Goal: Transaction & Acquisition: Purchase product/service

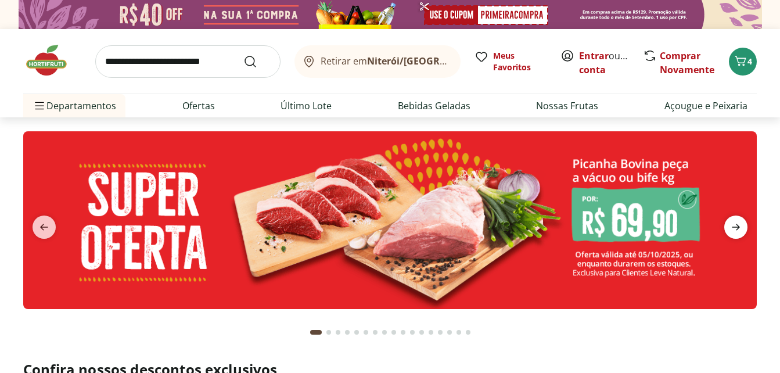
click at [735, 228] on icon "next" at bounding box center [735, 227] width 14 height 14
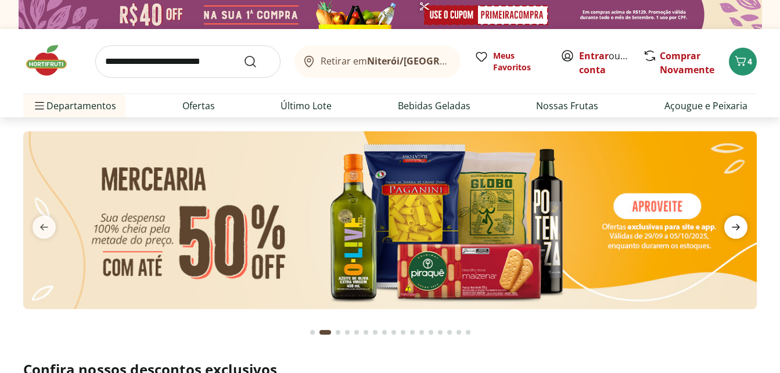
click at [732, 226] on icon "next" at bounding box center [735, 227] width 14 height 14
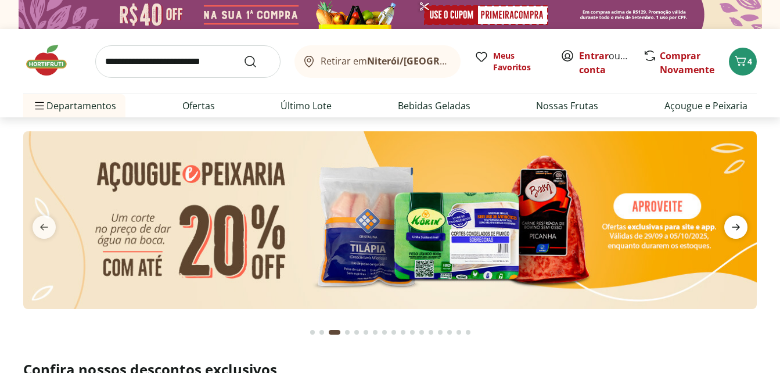
click at [732, 226] on icon "next" at bounding box center [735, 227] width 14 height 14
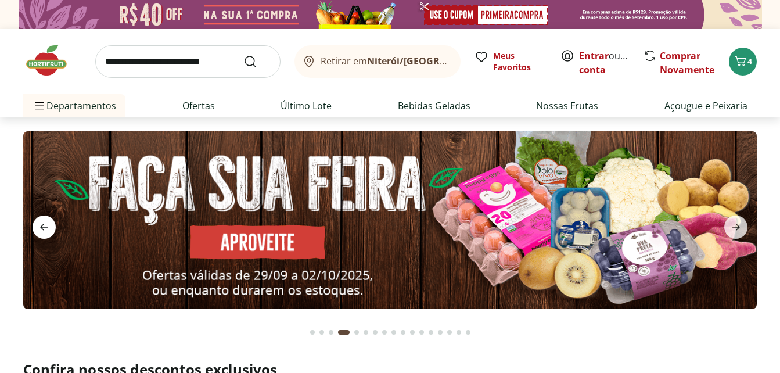
click at [36, 227] on span "previous" at bounding box center [44, 226] width 23 height 23
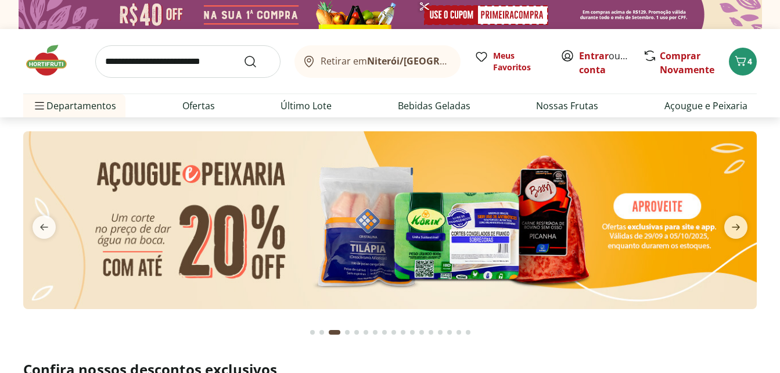
click at [550, 204] on img at bounding box center [389, 220] width 733 height 178
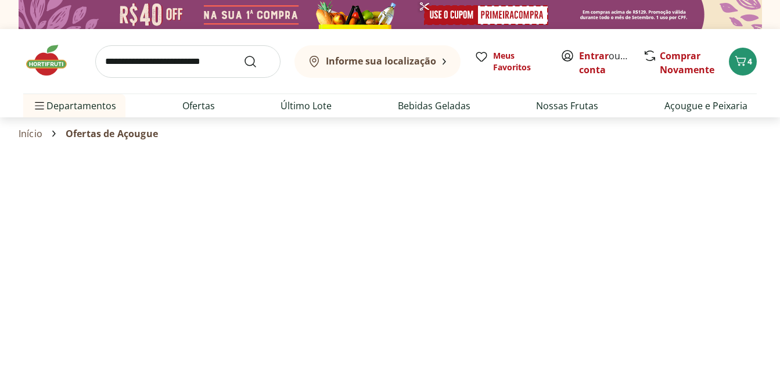
select select "**********"
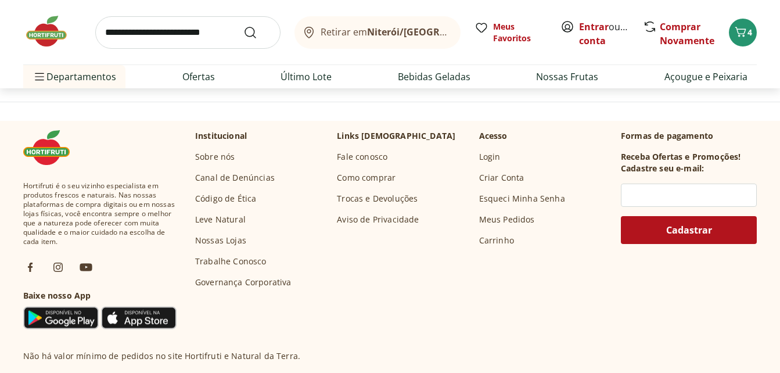
scroll to position [755, 0]
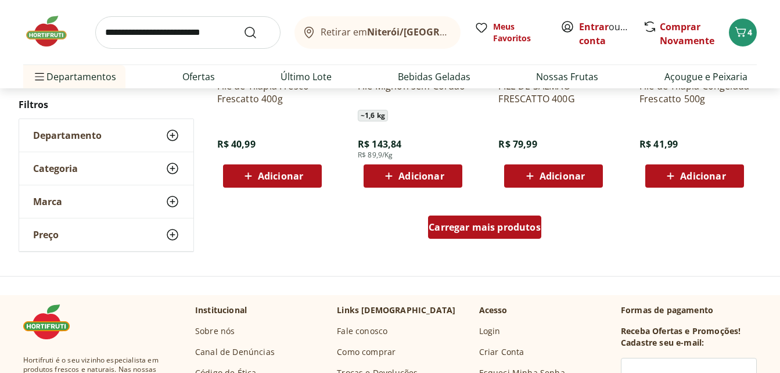
click at [475, 229] on span "Carregar mais produtos" at bounding box center [484, 226] width 112 height 9
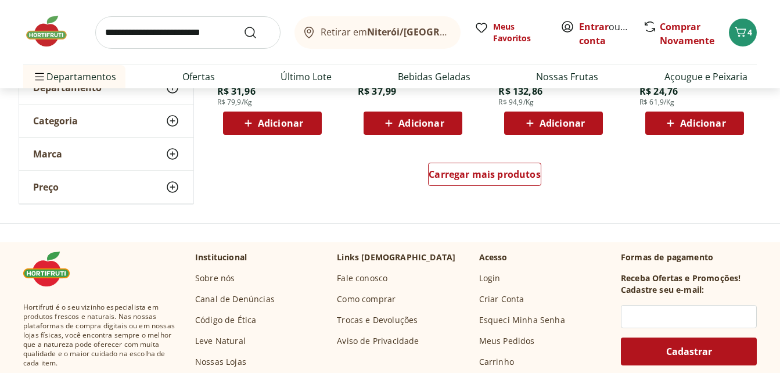
scroll to position [1567, 0]
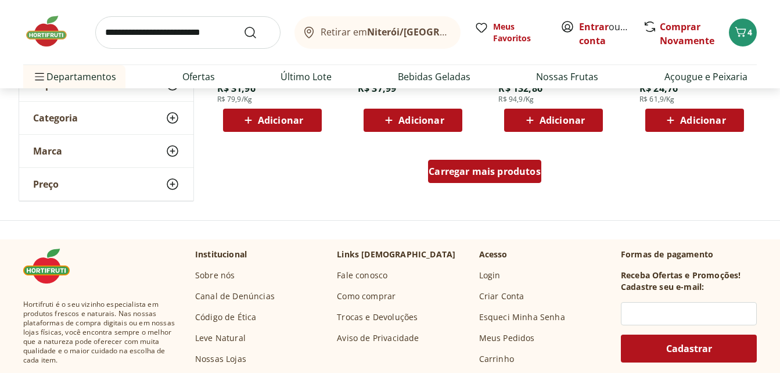
click at [459, 167] on span "Carregar mais produtos" at bounding box center [484, 171] width 112 height 9
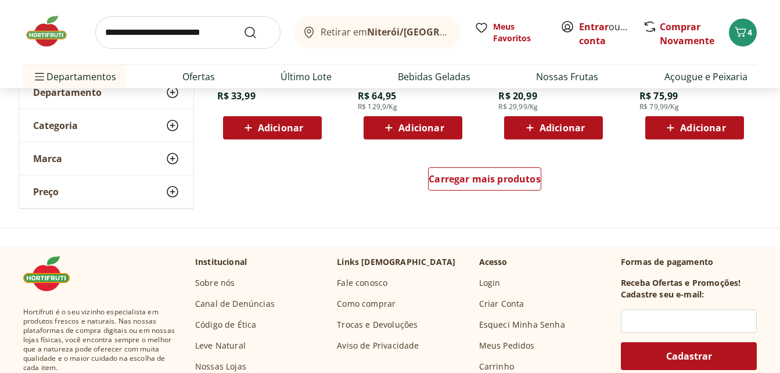
scroll to position [2322, 0]
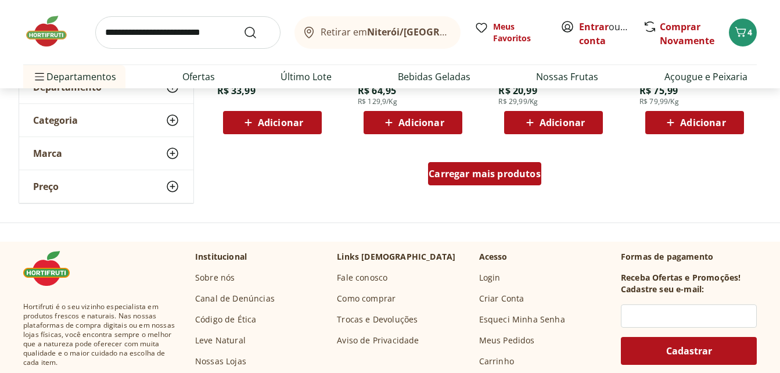
click at [463, 175] on span "Carregar mais produtos" at bounding box center [484, 173] width 112 height 9
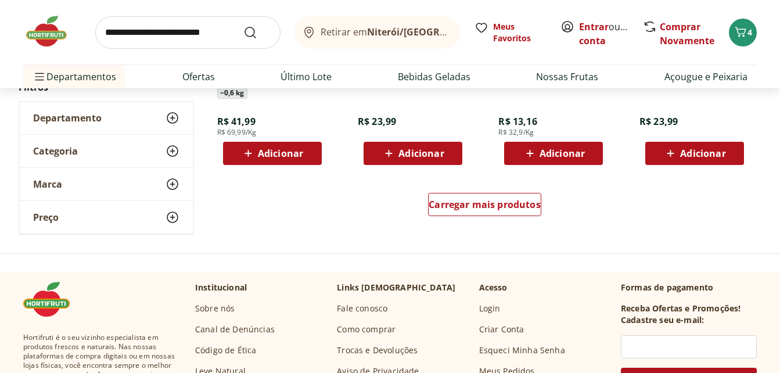
scroll to position [3076, 0]
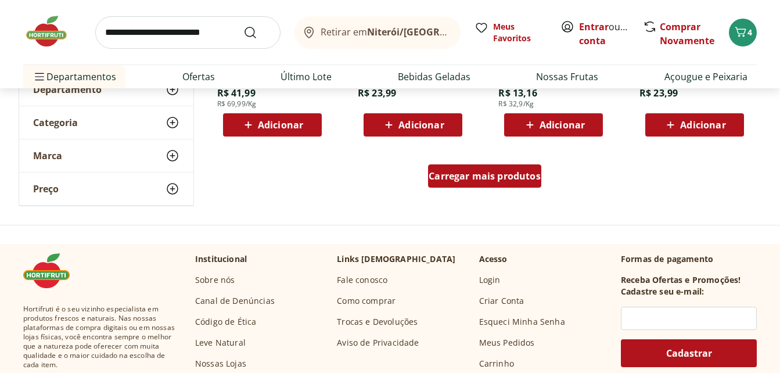
click at [456, 174] on span "Carregar mais produtos" at bounding box center [484, 175] width 112 height 9
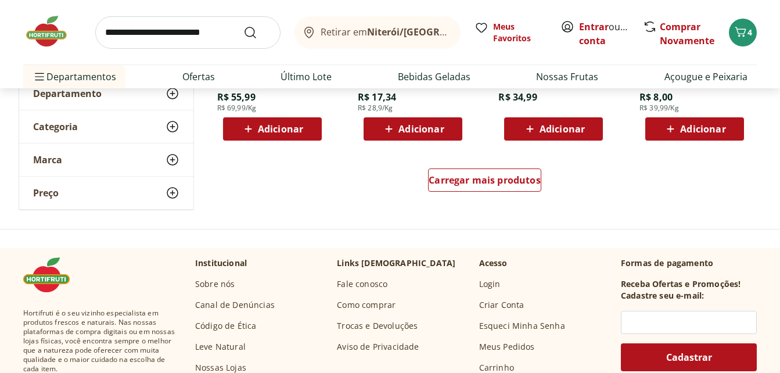
scroll to position [3831, 0]
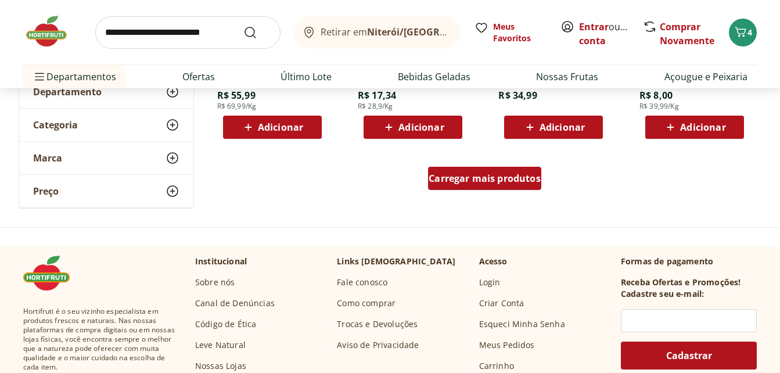
click at [449, 176] on span "Carregar mais produtos" at bounding box center [484, 178] width 112 height 9
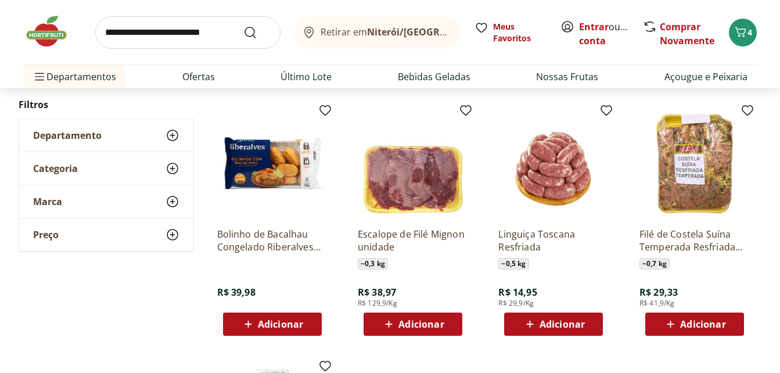
scroll to position [4179, 0]
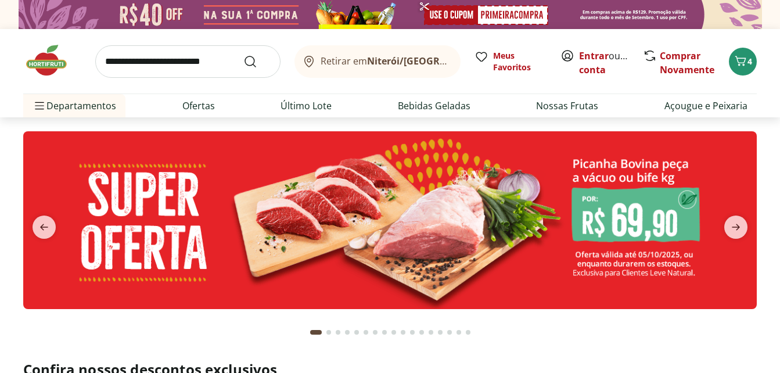
scroll to position [58, 0]
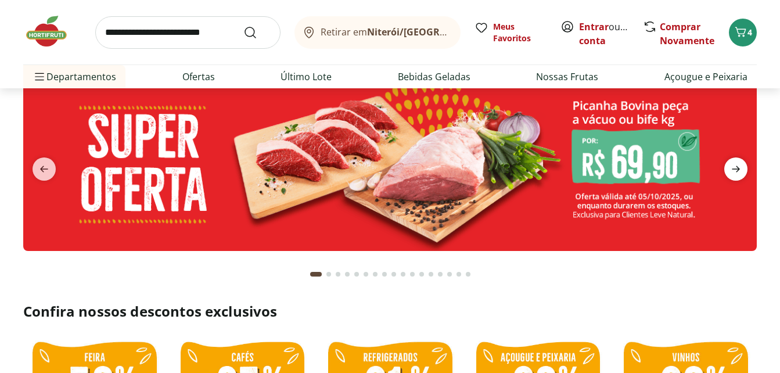
click at [730, 167] on icon "next" at bounding box center [735, 169] width 14 height 14
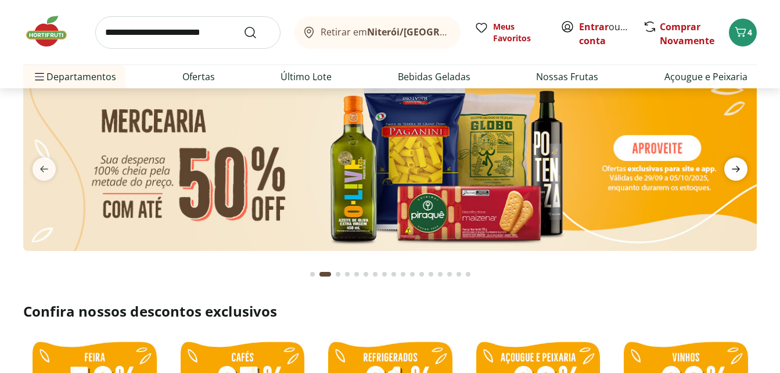
click at [730, 167] on icon "next" at bounding box center [735, 169] width 14 height 14
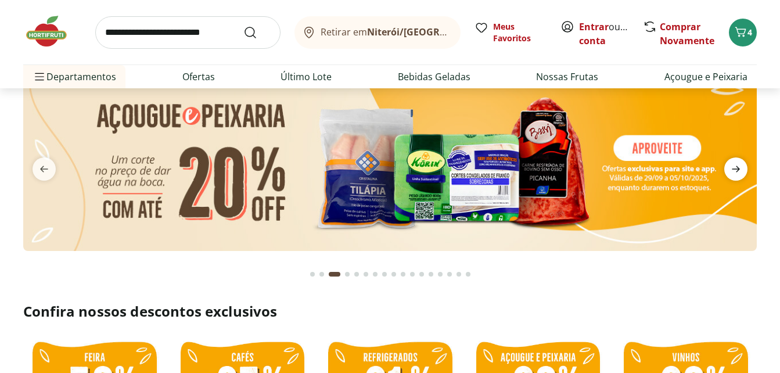
click at [730, 167] on icon "next" at bounding box center [735, 169] width 14 height 14
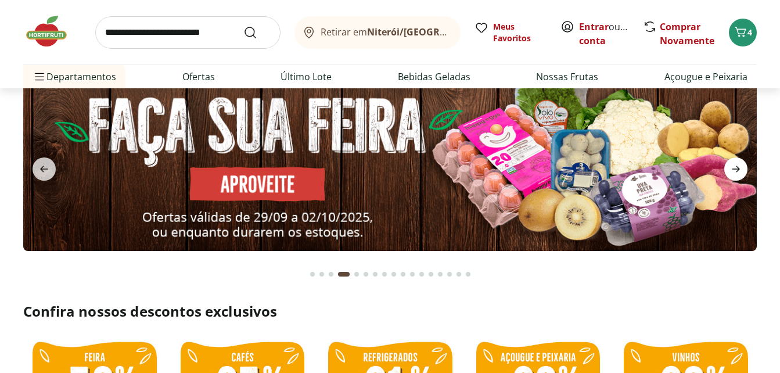
click at [730, 167] on icon "next" at bounding box center [735, 169] width 14 height 14
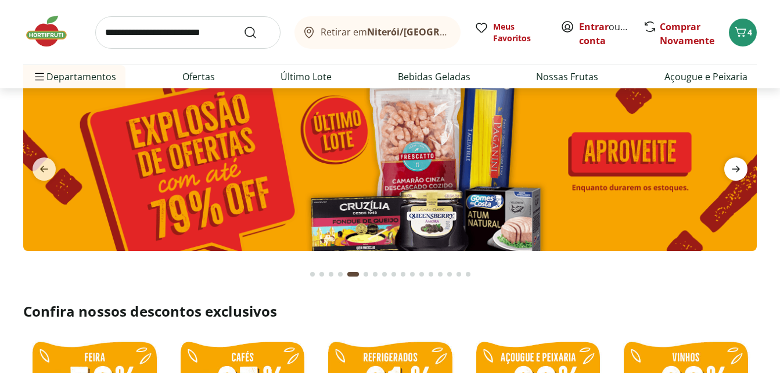
click at [730, 167] on icon "next" at bounding box center [735, 169] width 14 height 14
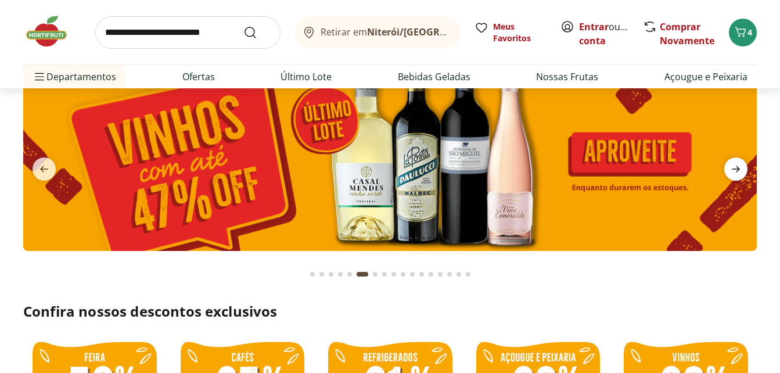
click at [730, 167] on icon "next" at bounding box center [735, 169] width 14 height 14
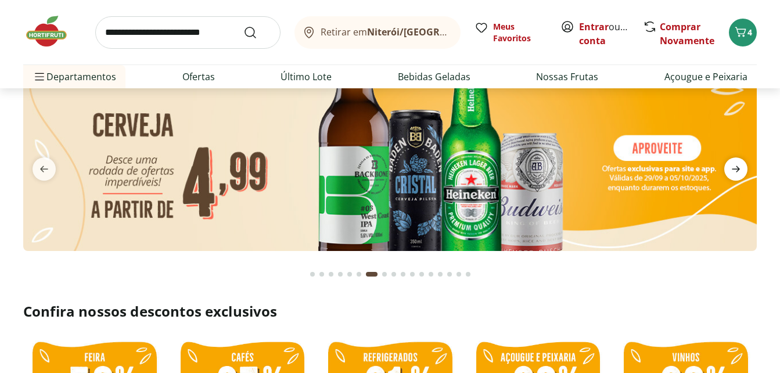
click at [730, 167] on icon "next" at bounding box center [735, 169] width 14 height 14
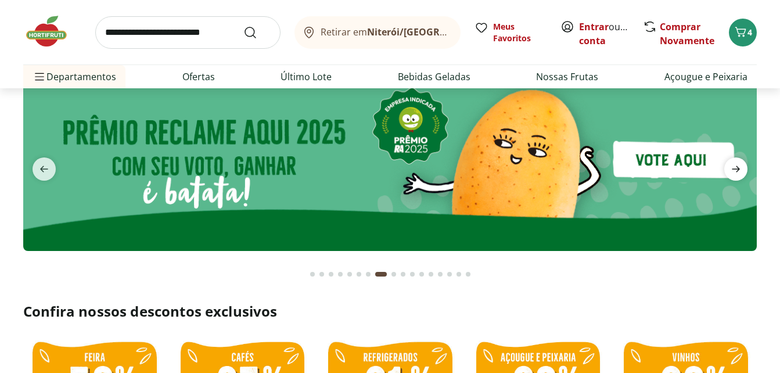
click at [730, 167] on icon "next" at bounding box center [735, 169] width 14 height 14
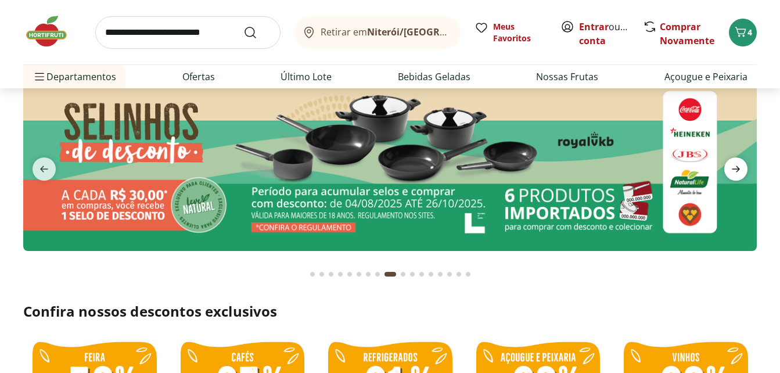
click at [730, 167] on icon "next" at bounding box center [735, 169] width 14 height 14
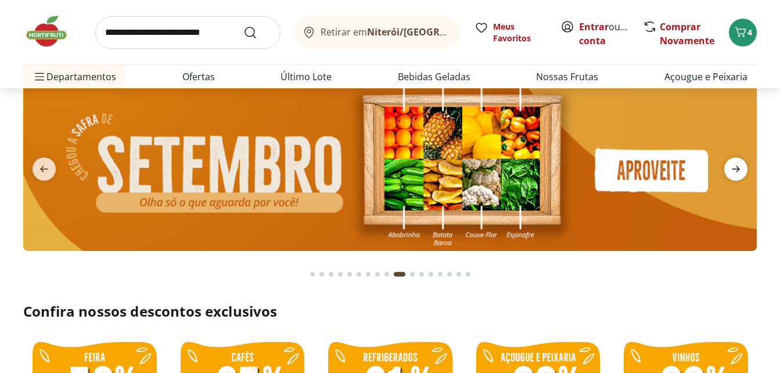
click at [730, 167] on icon "next" at bounding box center [735, 169] width 14 height 14
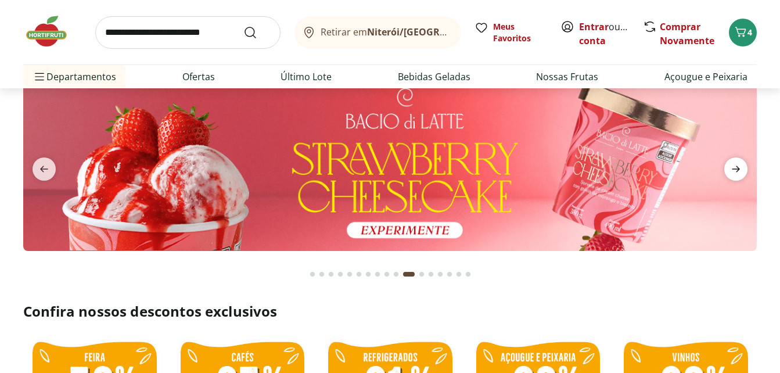
click at [730, 167] on icon "next" at bounding box center [735, 169] width 14 height 14
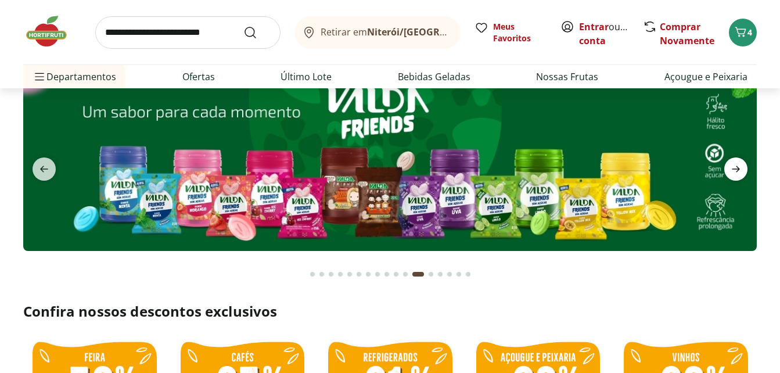
click at [730, 167] on icon "next" at bounding box center [735, 169] width 14 height 14
click at [45, 168] on icon "previous" at bounding box center [44, 169] width 14 height 14
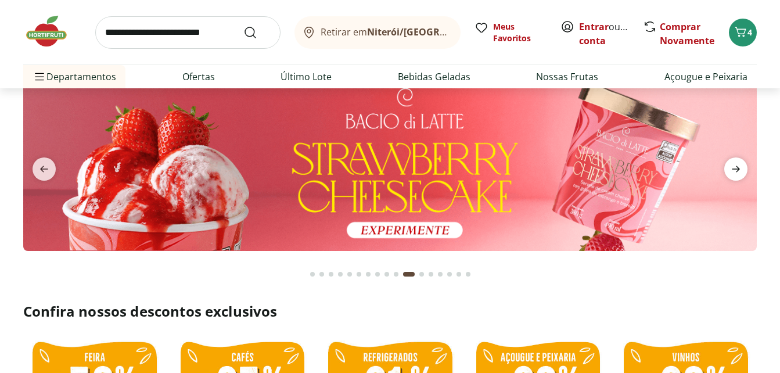
click at [737, 168] on icon "next" at bounding box center [735, 169] width 14 height 14
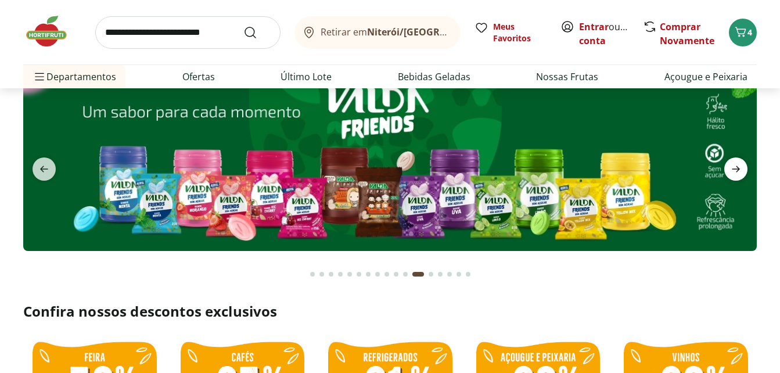
click at [740, 166] on icon "next" at bounding box center [735, 169] width 14 height 14
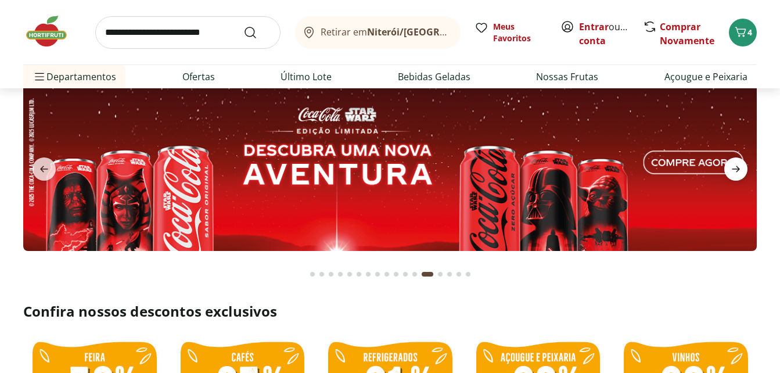
click at [740, 166] on icon "next" at bounding box center [735, 169] width 14 height 14
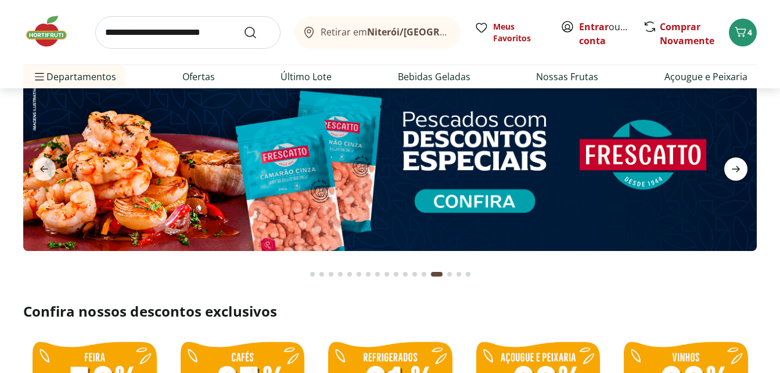
click at [740, 166] on icon "next" at bounding box center [735, 169] width 14 height 14
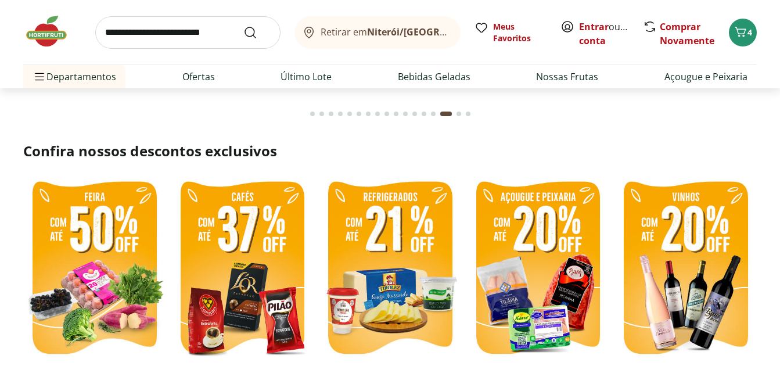
scroll to position [232, 0]
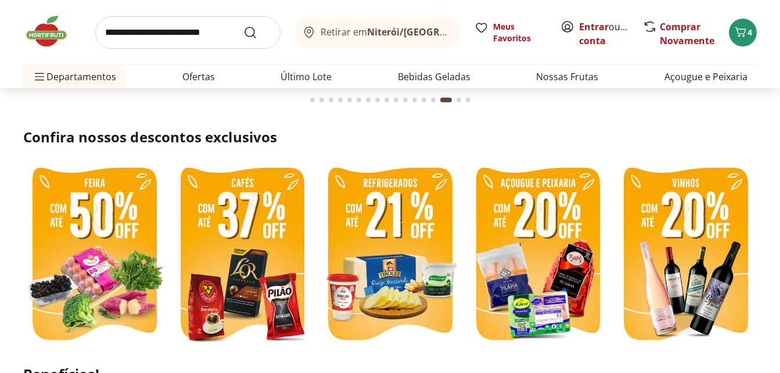
click at [233, 220] on img at bounding box center [242, 255] width 142 height 190
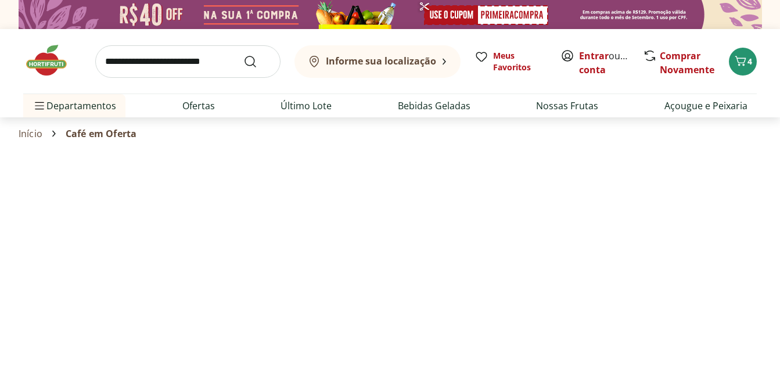
select select "**********"
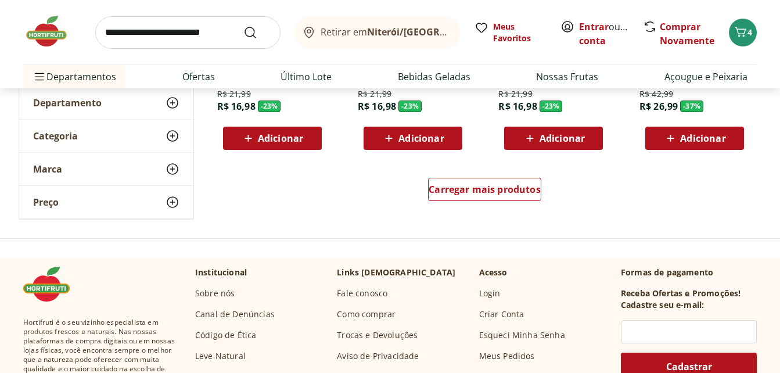
scroll to position [813, 0]
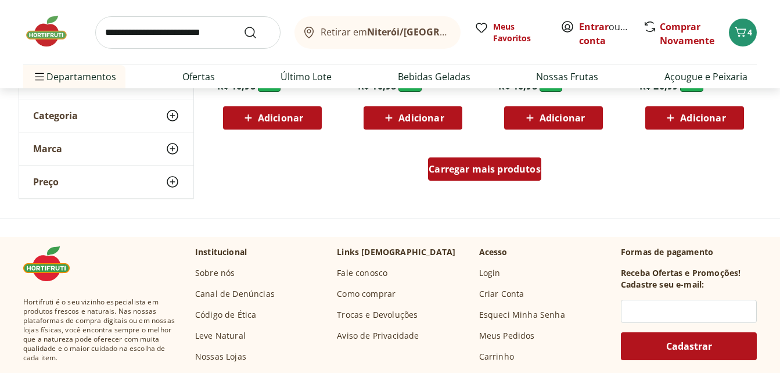
click at [492, 175] on div "Carregar mais produtos" at bounding box center [484, 168] width 113 height 23
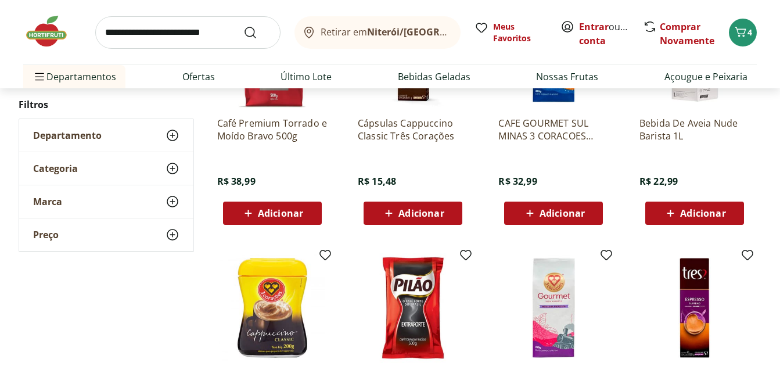
scroll to position [1045, 0]
